Goal: Task Accomplishment & Management: Use online tool/utility

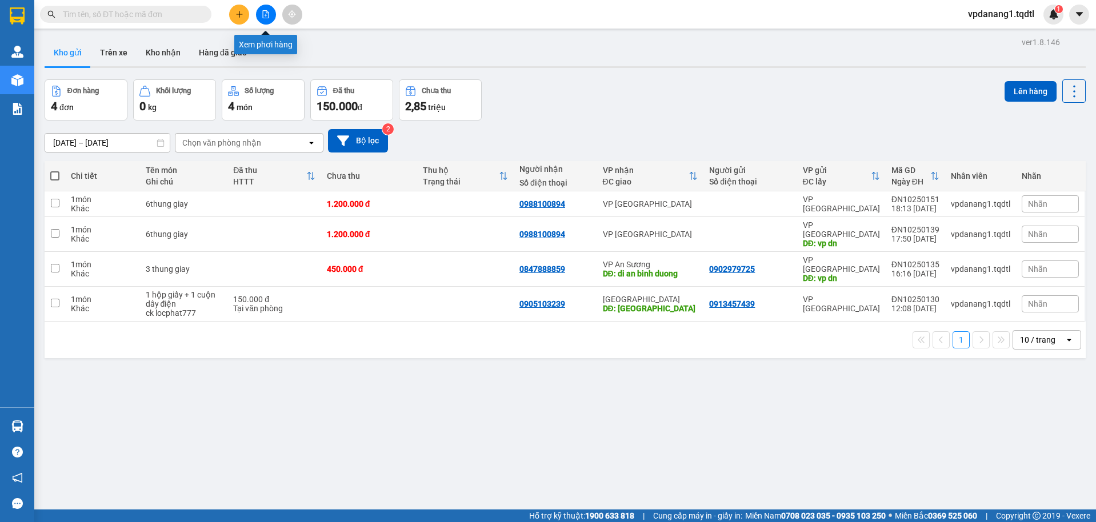
click at [265, 18] on icon "file-add" at bounding box center [266, 14] width 6 height 8
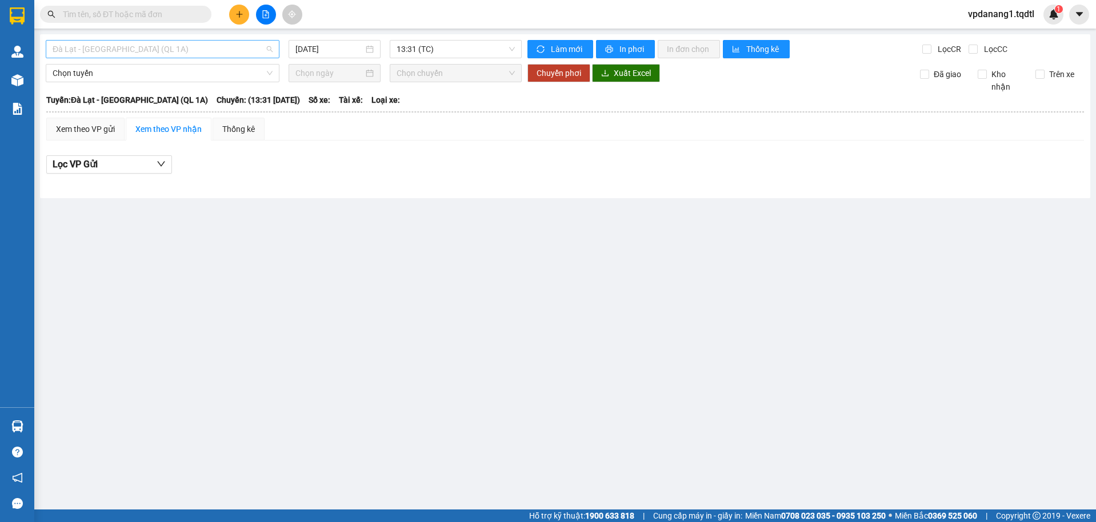
click at [161, 50] on span "Đà Lạt - [GEOGRAPHIC_DATA] (QL 1A)" at bounding box center [163, 49] width 220 height 17
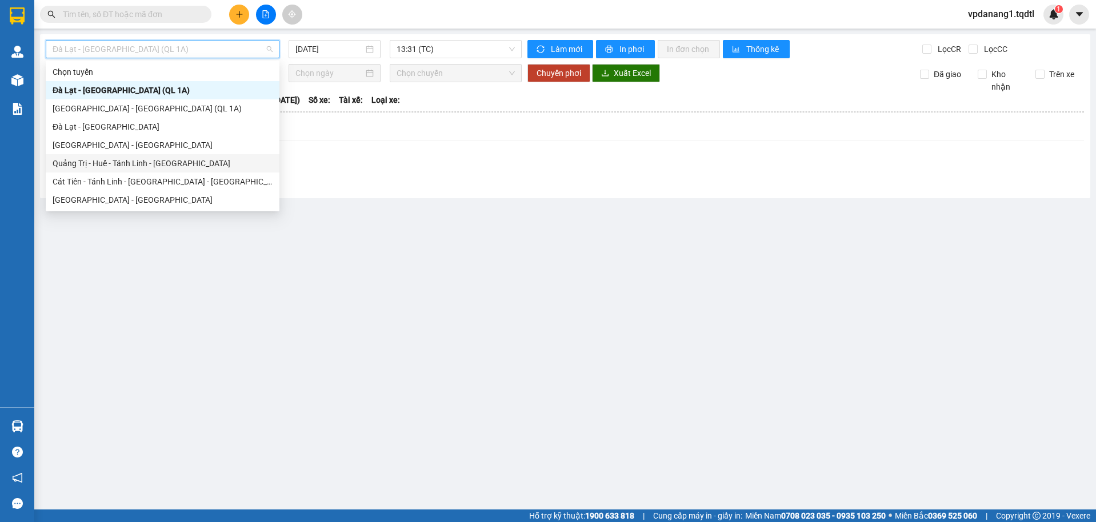
scroll to position [114, 0]
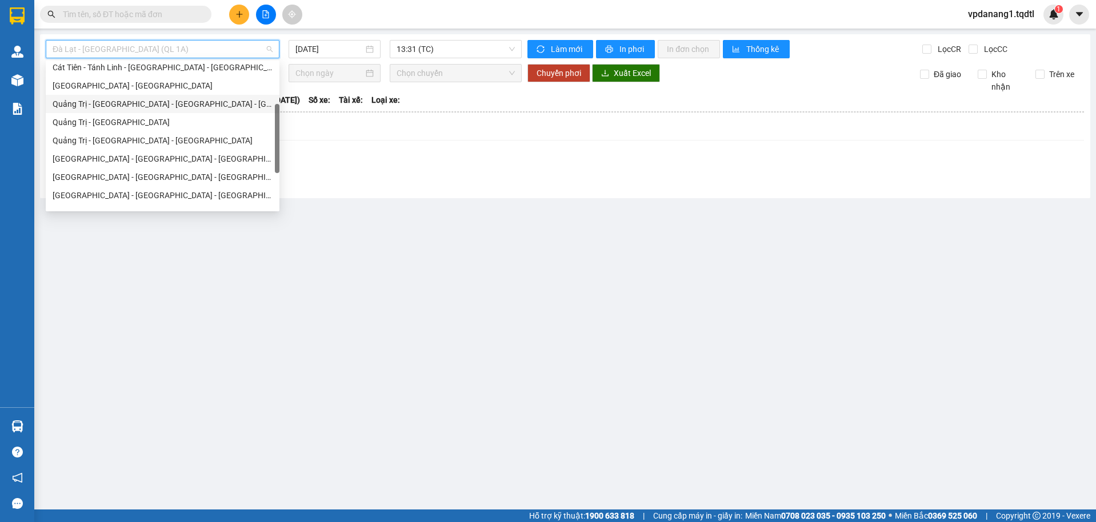
click at [197, 106] on div "Quảng Trị - [GEOGRAPHIC_DATA] - [GEOGRAPHIC_DATA] - [GEOGRAPHIC_DATA]" at bounding box center [163, 104] width 220 height 13
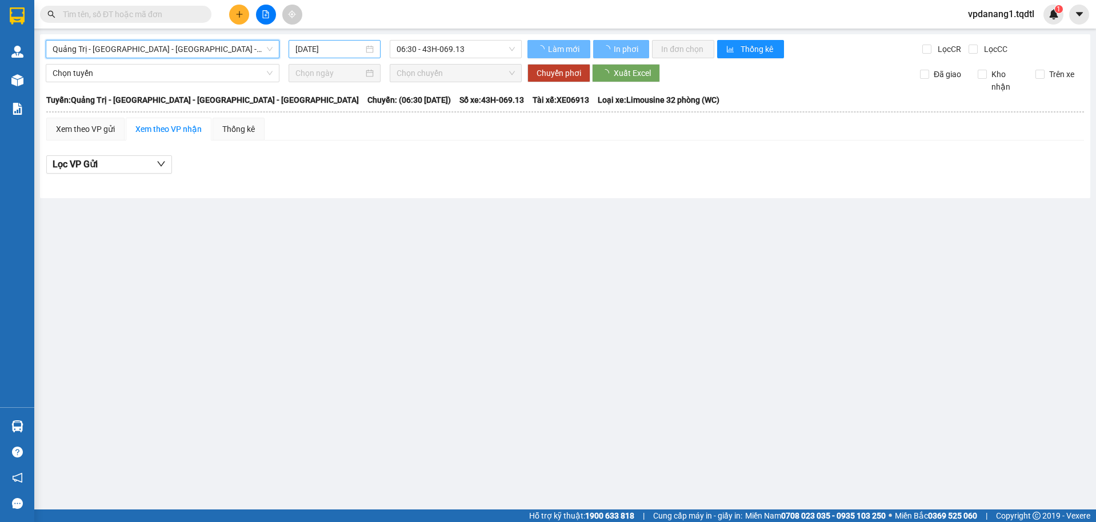
click at [320, 50] on input "[DATE]" at bounding box center [329, 49] width 68 height 13
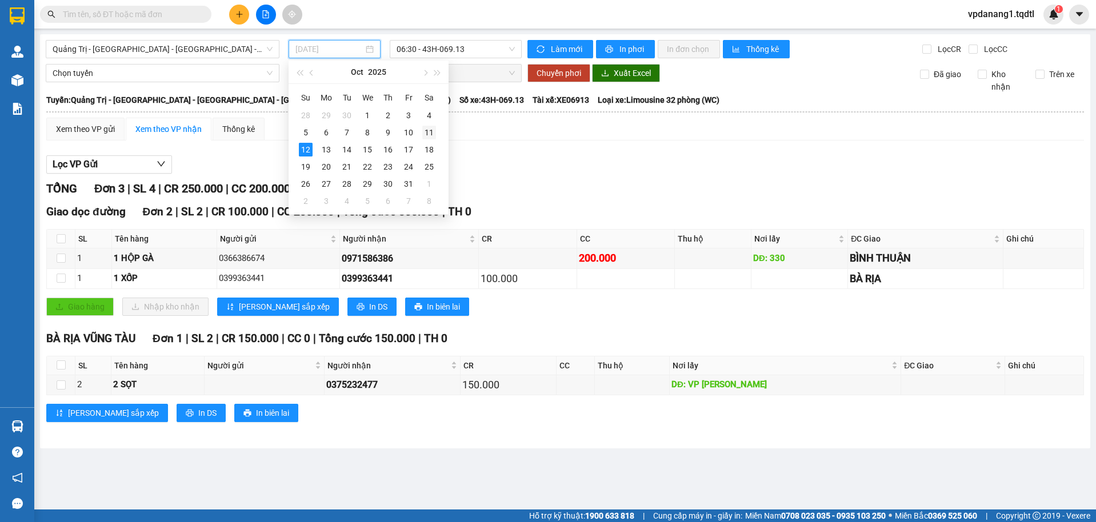
click at [433, 131] on div "11" at bounding box center [429, 133] width 14 height 14
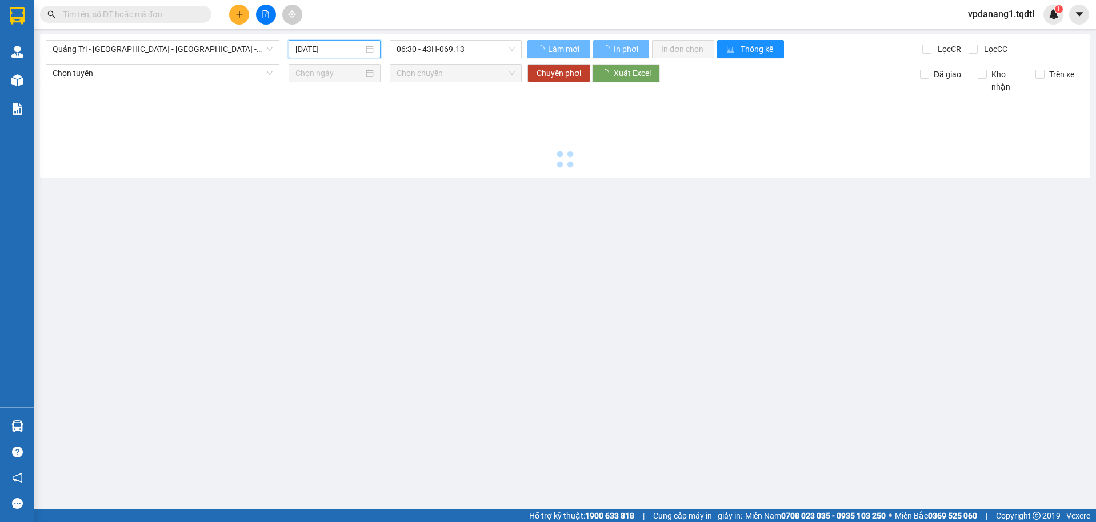
type input "11/10/2025"
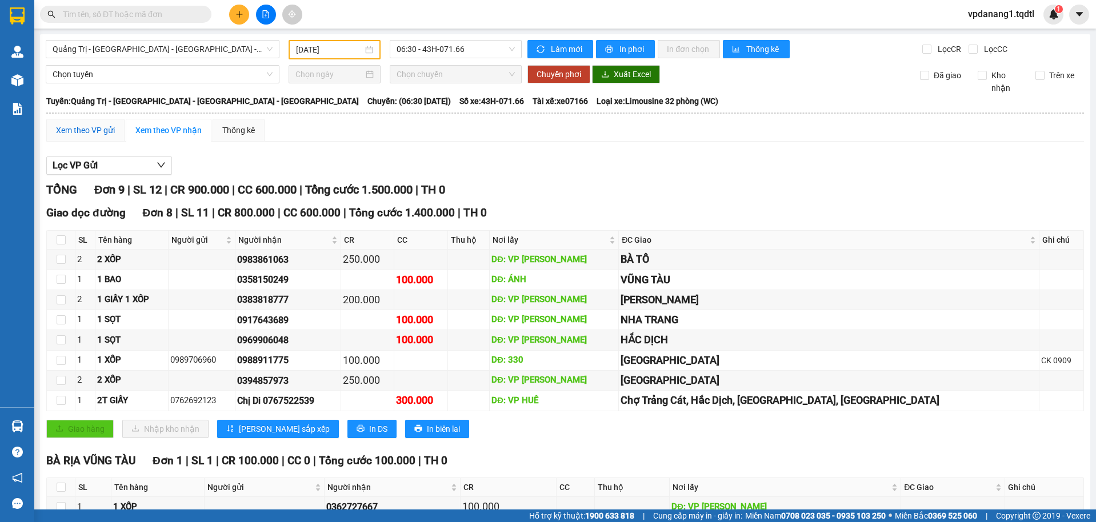
click at [95, 130] on div "Xem theo VP gửi" at bounding box center [85, 130] width 59 height 13
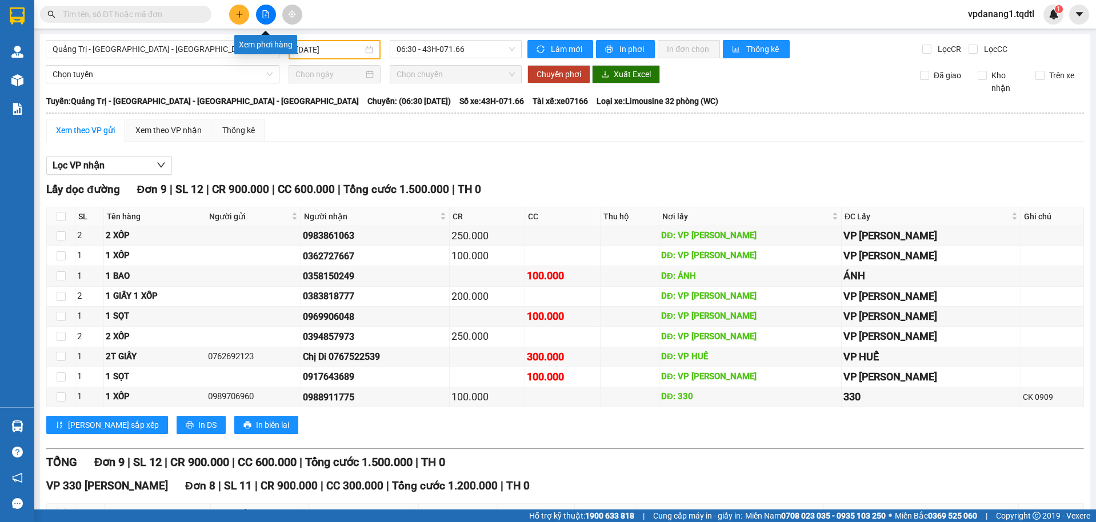
click at [264, 10] on button at bounding box center [266, 15] width 20 height 20
click at [461, 49] on span "06:30 - 43H-071.66" at bounding box center [456, 49] width 119 height 17
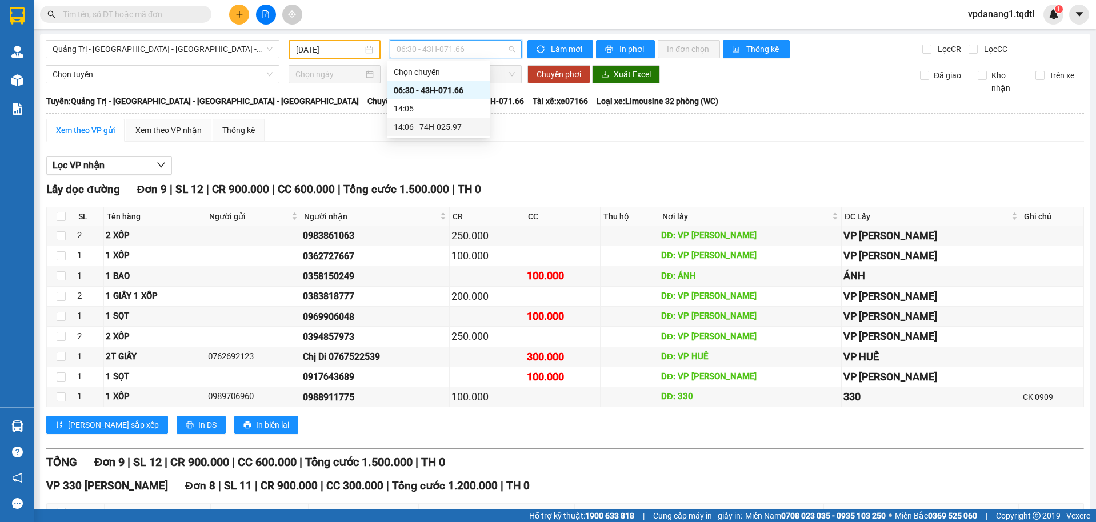
click at [460, 125] on div "14:06 - 74H-025.97" at bounding box center [438, 127] width 89 height 13
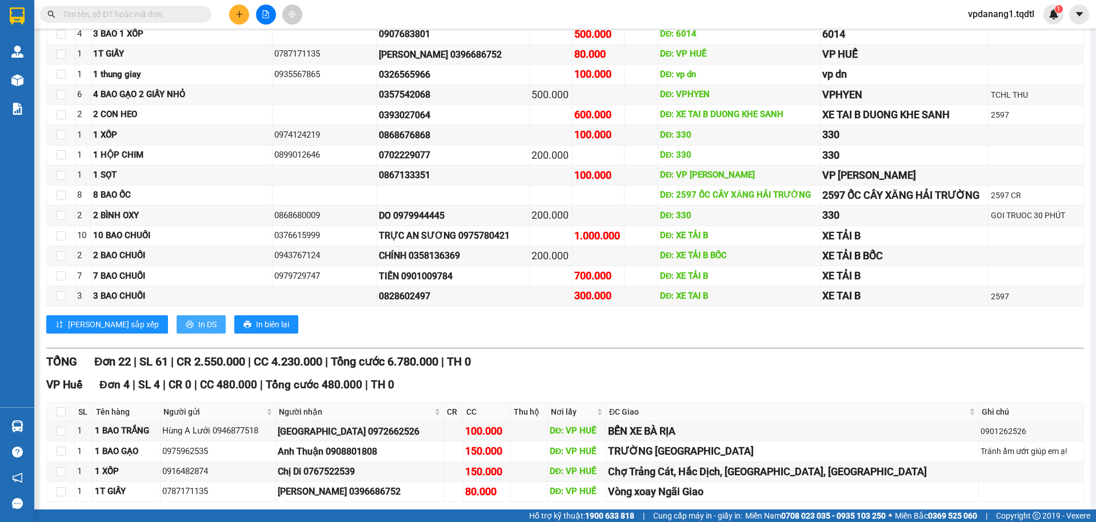
scroll to position [686, 0]
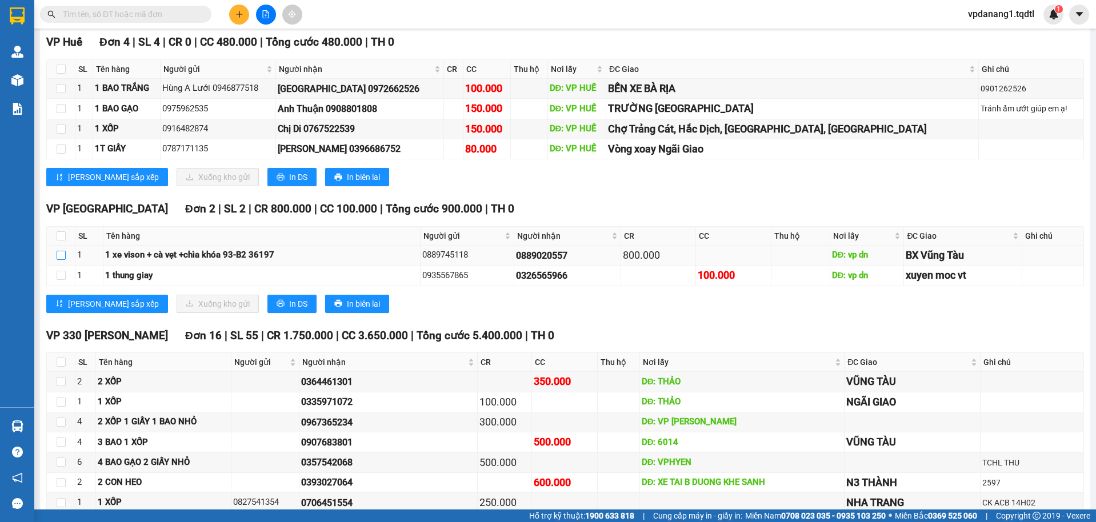
click at [63, 257] on input "checkbox" at bounding box center [61, 255] width 9 height 9
checkbox input "true"
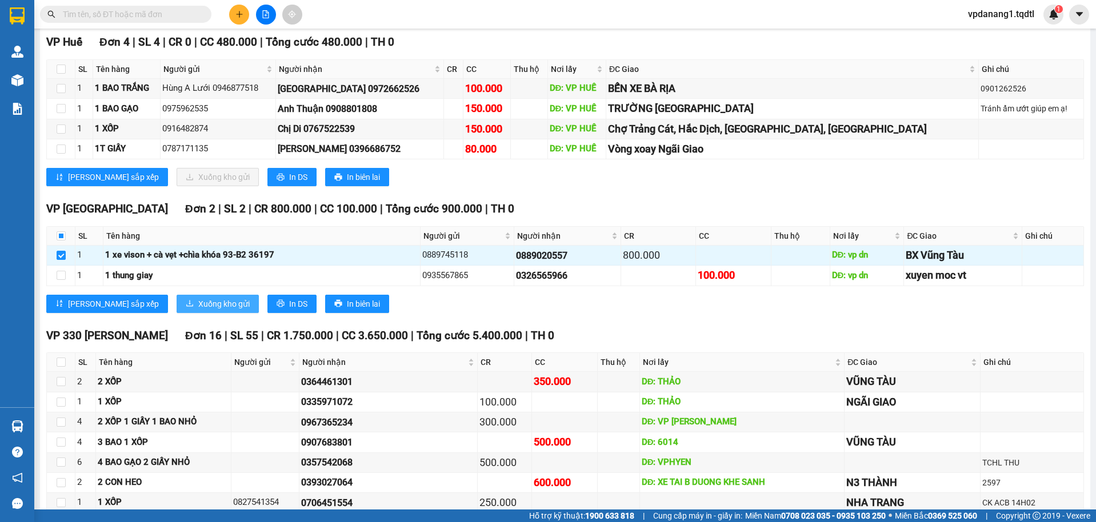
click at [198, 303] on span "Xuống kho gửi" at bounding box center [223, 304] width 51 height 13
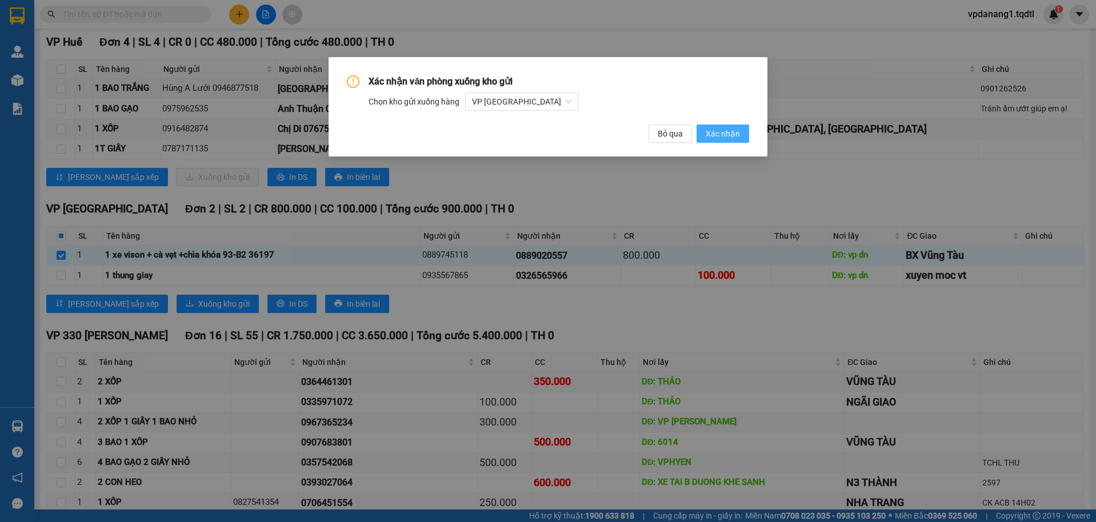
click at [719, 131] on span "Xác nhận" at bounding box center [723, 133] width 34 height 13
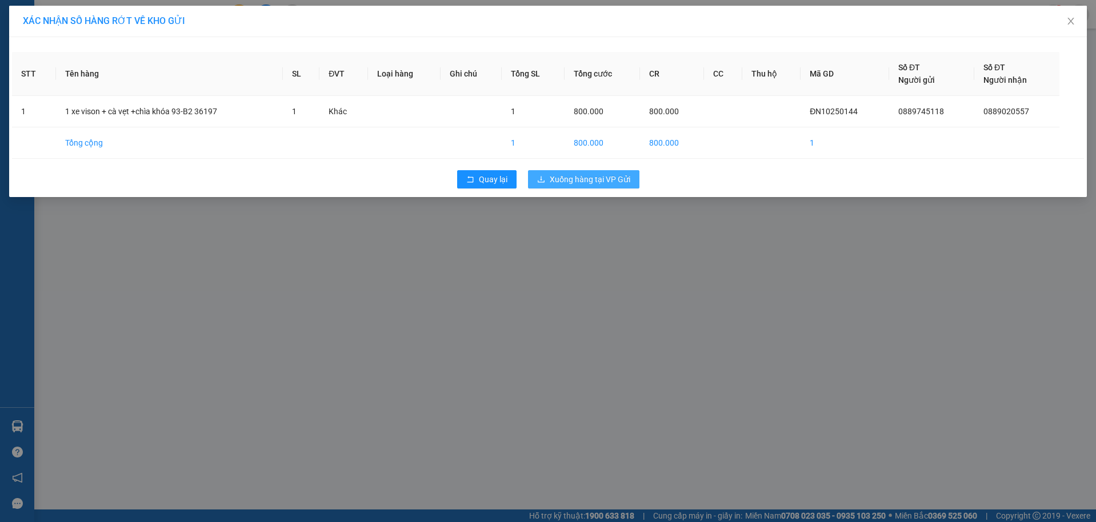
click at [603, 178] on span "Xuống hàng tại VP Gửi" at bounding box center [590, 179] width 81 height 13
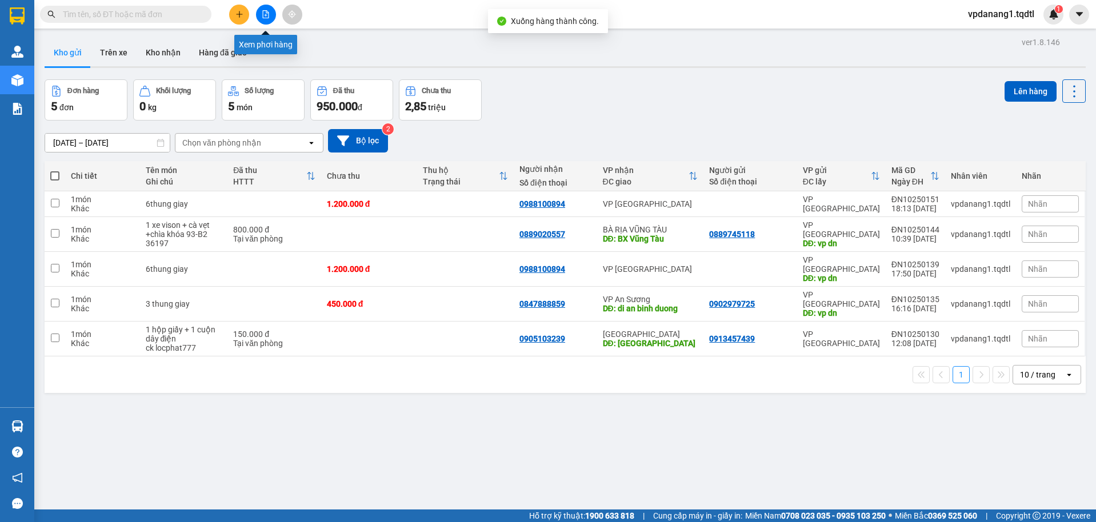
click at [262, 14] on icon "file-add" at bounding box center [266, 14] width 8 height 8
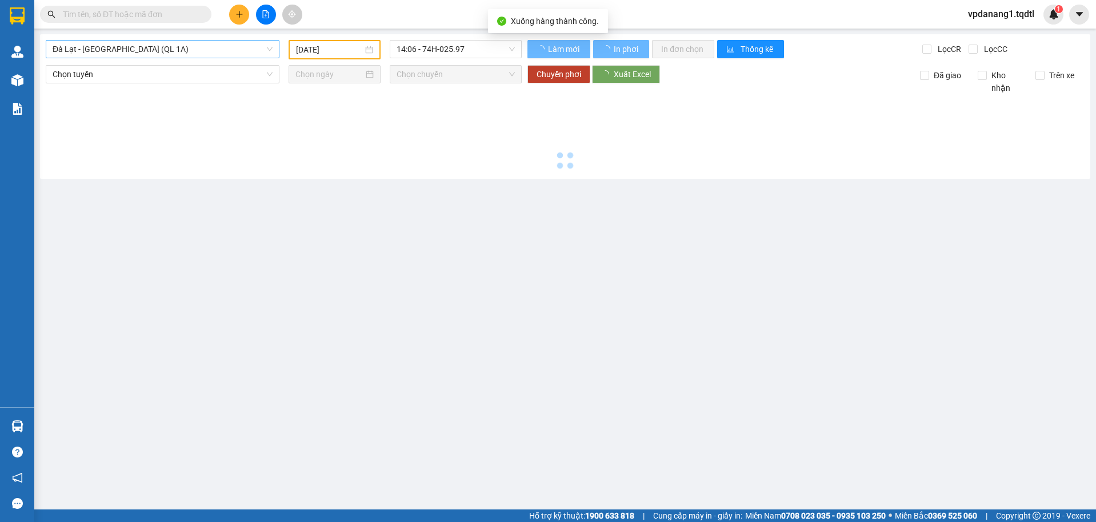
type input "12/10/2025"
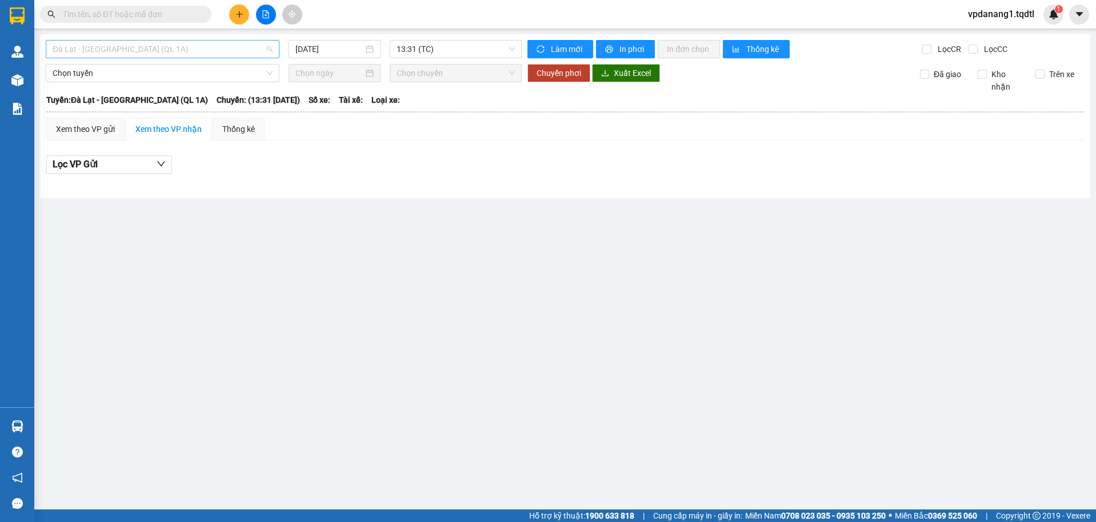
click at [149, 53] on span "Đà Lạt - Sài Gòn (QL 1A)" at bounding box center [163, 49] width 220 height 17
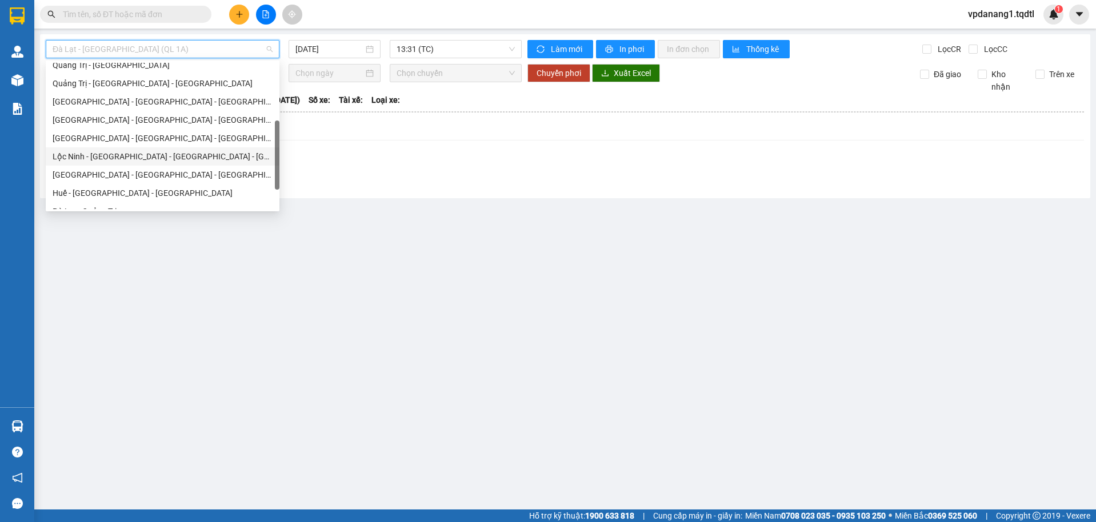
scroll to position [114, 0]
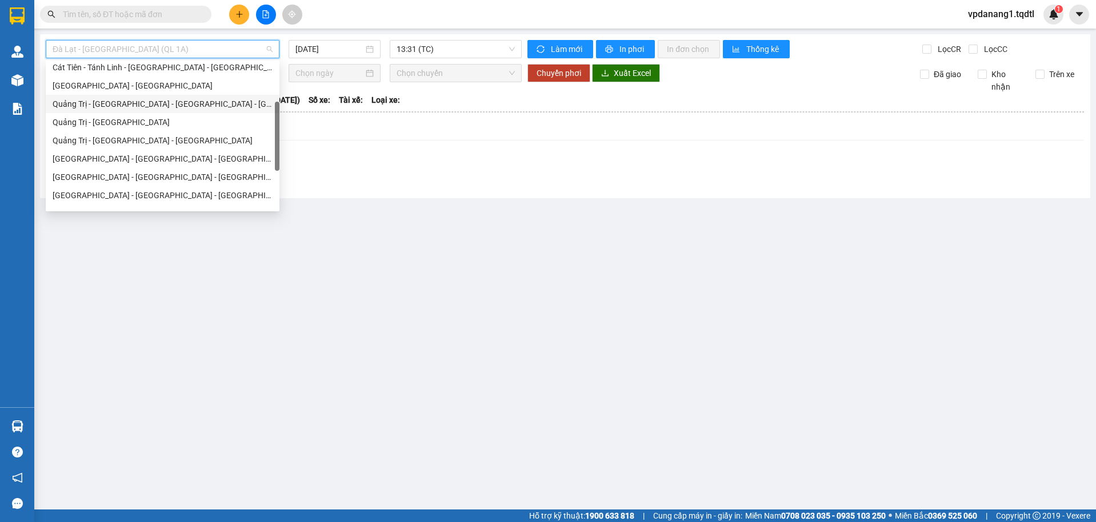
click at [197, 104] on div "Quảng Trị - Huế - Đà Nẵng - Vũng Tàu" at bounding box center [163, 104] width 220 height 13
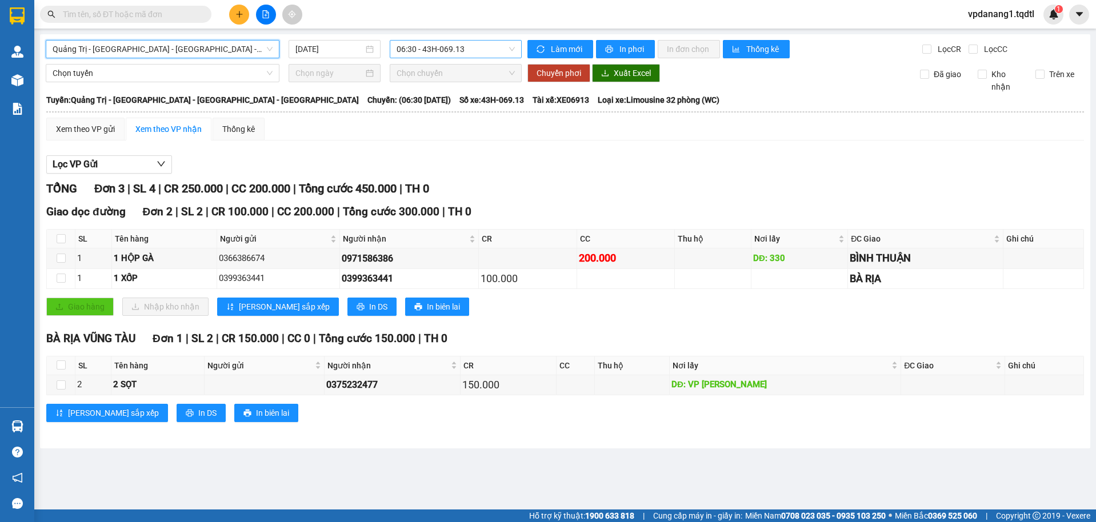
click at [466, 47] on span "06:30 - 43H-069.13" at bounding box center [456, 49] width 119 height 17
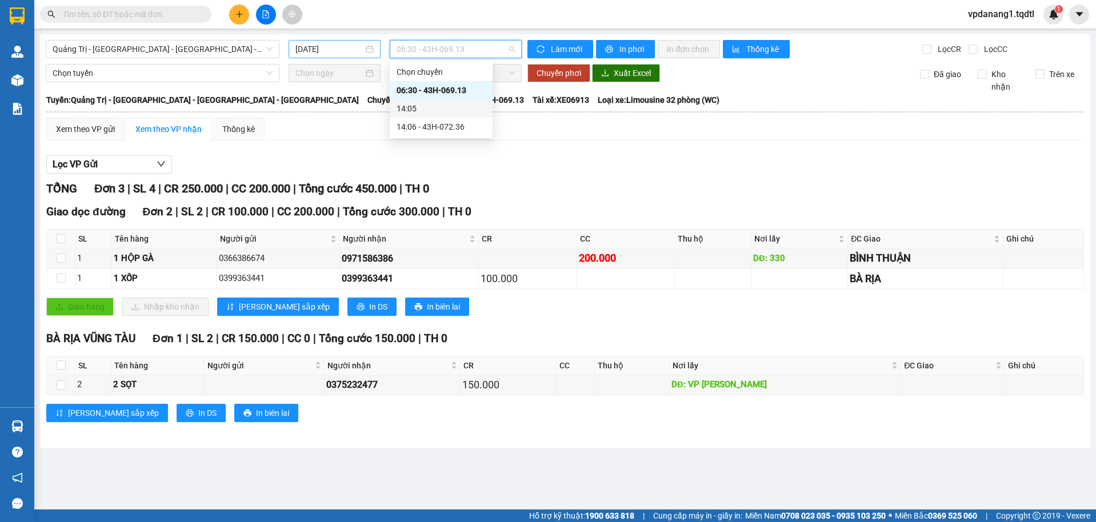
click at [339, 50] on input "12/10/2025" at bounding box center [329, 49] width 68 height 13
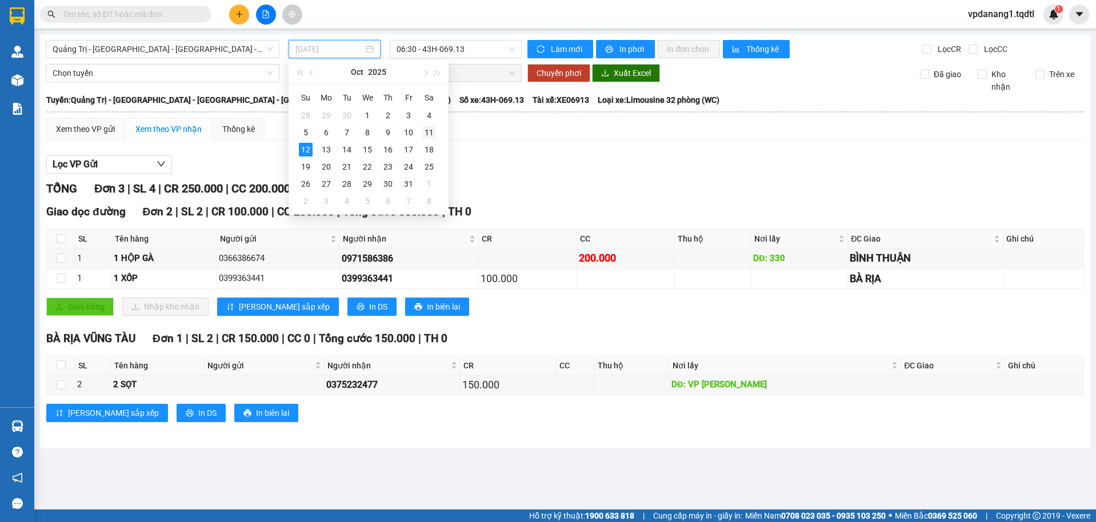
click at [429, 133] on div "11" at bounding box center [429, 133] width 14 height 14
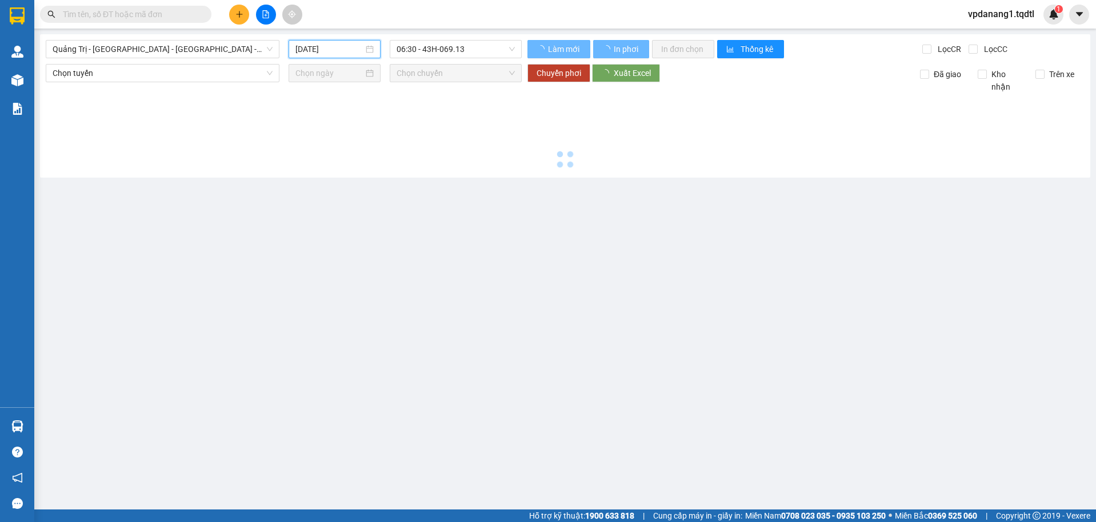
type input "11/10/2025"
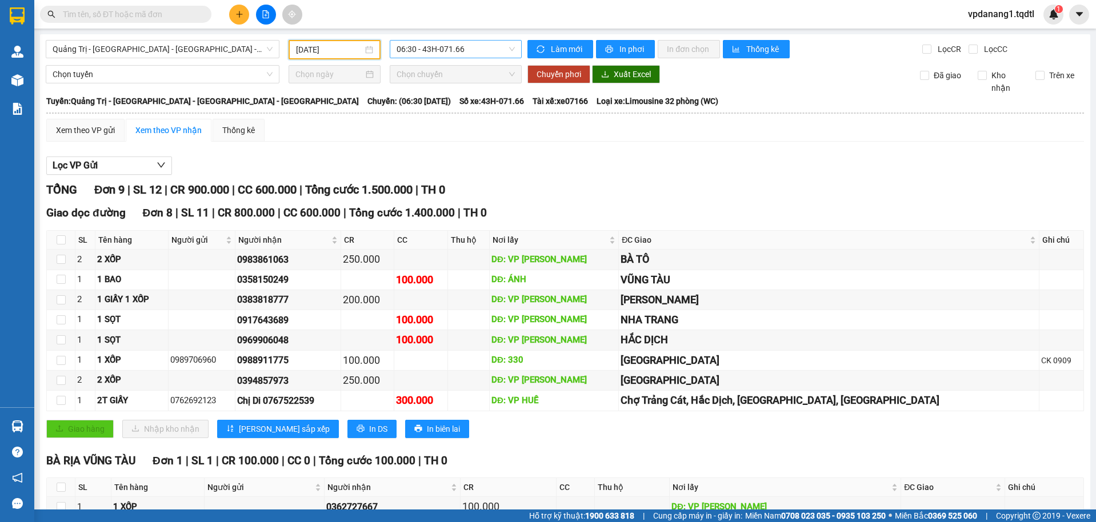
click at [478, 51] on span "06:30 - 43H-071.66" at bounding box center [456, 49] width 119 height 17
click at [467, 125] on div "14:06 - 74H-025.97" at bounding box center [438, 127] width 89 height 13
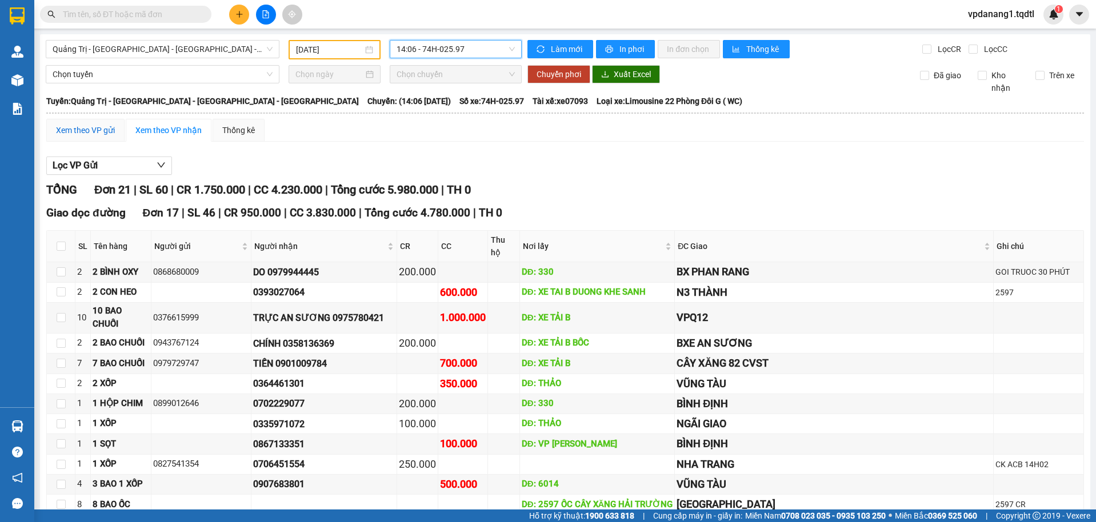
click at [101, 126] on div "Xem theo VP gửi" at bounding box center [85, 130] width 59 height 13
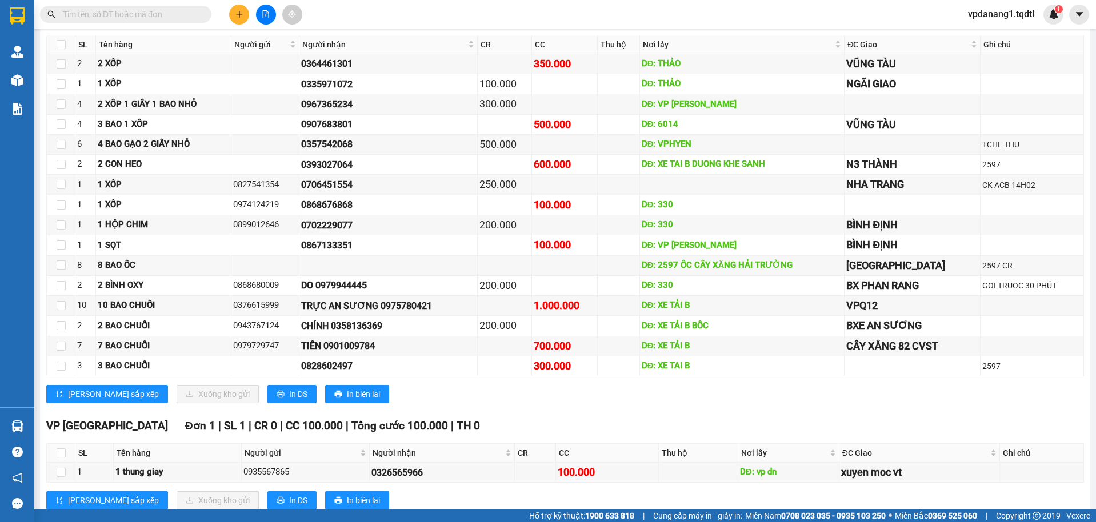
scroll to position [889, 0]
